Goal: Information Seeking & Learning: Learn about a topic

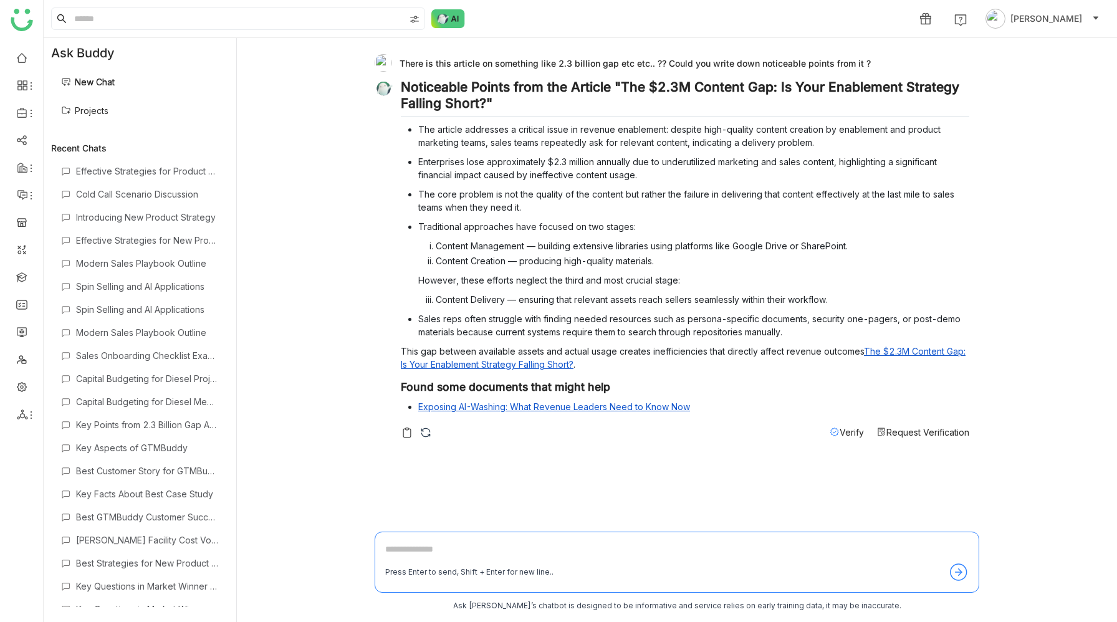
click at [473, 539] on div "Press Enter to send, Shift + Enter for new line.." at bounding box center [677, 562] width 605 height 61
click at [463, 544] on textarea at bounding box center [677, 552] width 584 height 20
type textarea "**********"
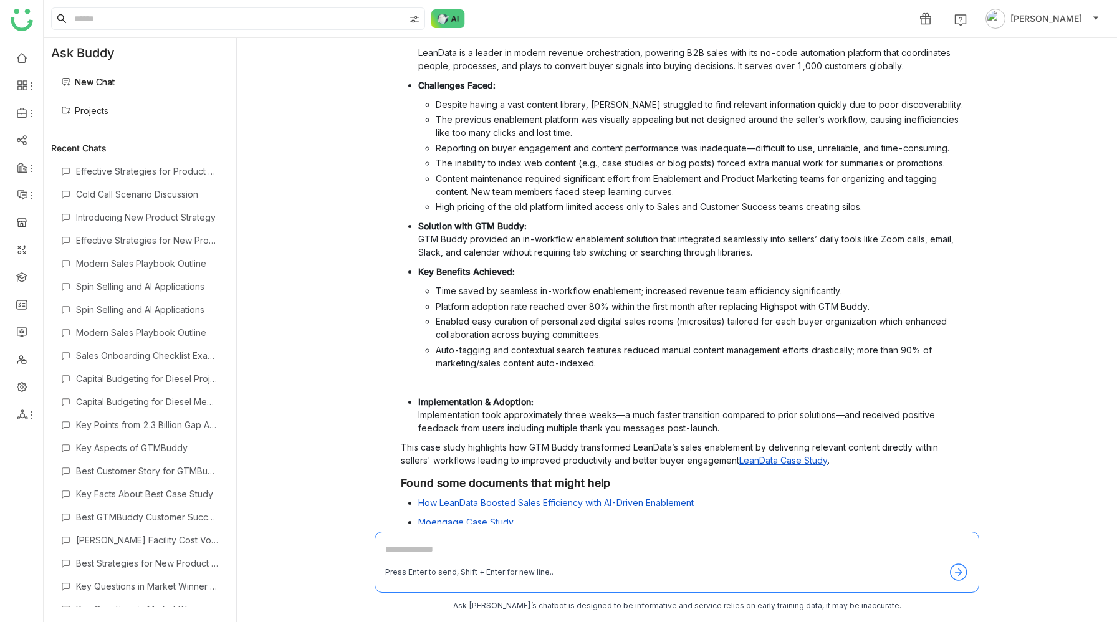
scroll to position [553, 0]
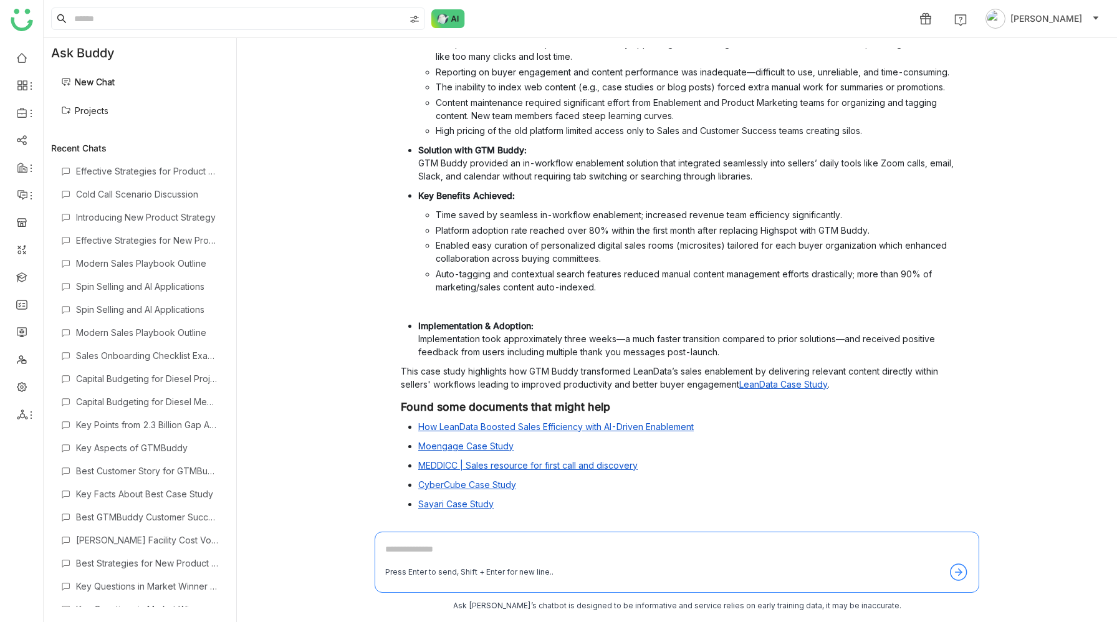
click at [781, 384] on link "LeanData Case Study" at bounding box center [783, 384] width 89 height 11
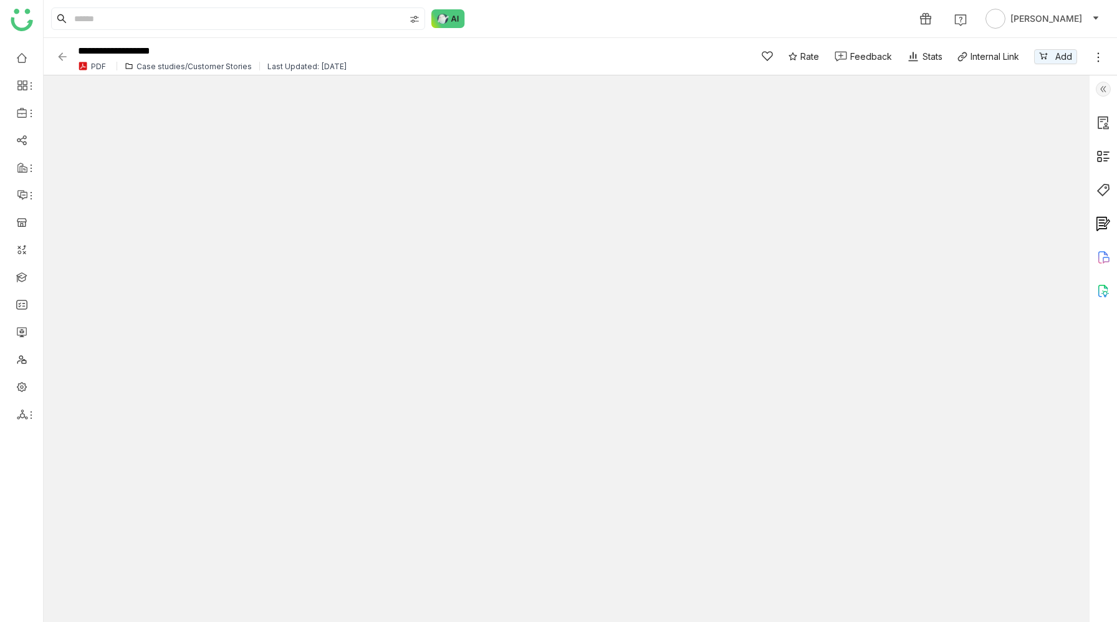
type input "*"
